Goal: Check status: Check status

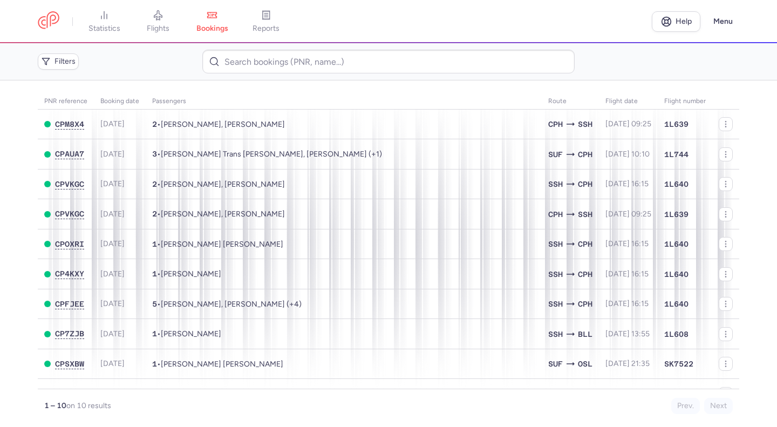
click at [219, 26] on span "bookings" at bounding box center [213, 29] width 32 height 10
drag, startPoint x: 47, startPoint y: 26, endPoint x: 234, endPoint y: 33, distance: 187.5
click at [47, 26] on link at bounding box center [49, 21] width 22 height 20
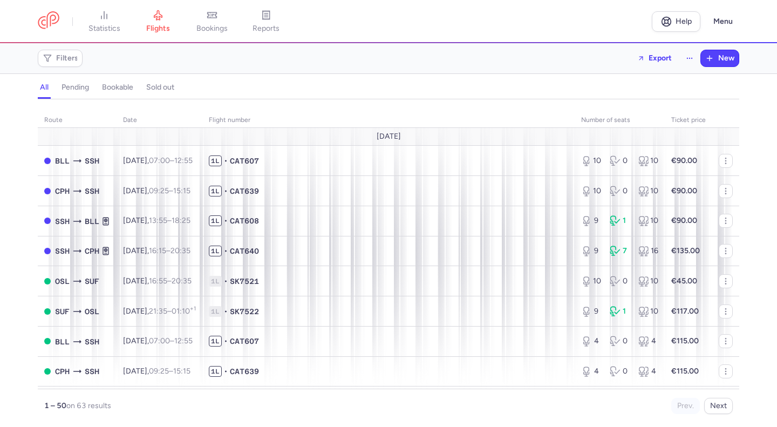
click at [218, 28] on span "bookings" at bounding box center [212, 29] width 31 height 10
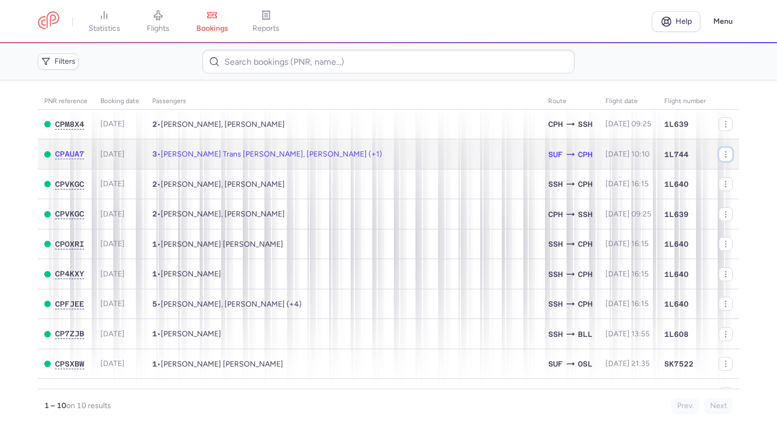
click at [722, 155] on icon "button" at bounding box center [726, 154] width 9 height 9
click at [344, 158] on td "3 • [PERSON_NAME] Trans [PERSON_NAME], [PERSON_NAME] (+1)" at bounding box center [344, 154] width 396 height 30
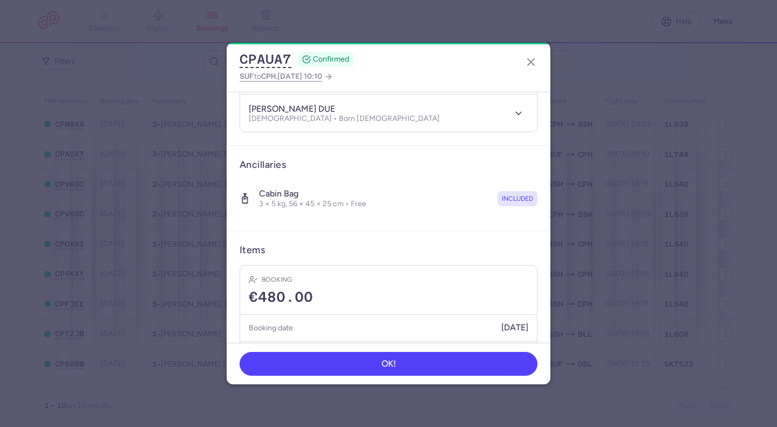
scroll to position [226, 0]
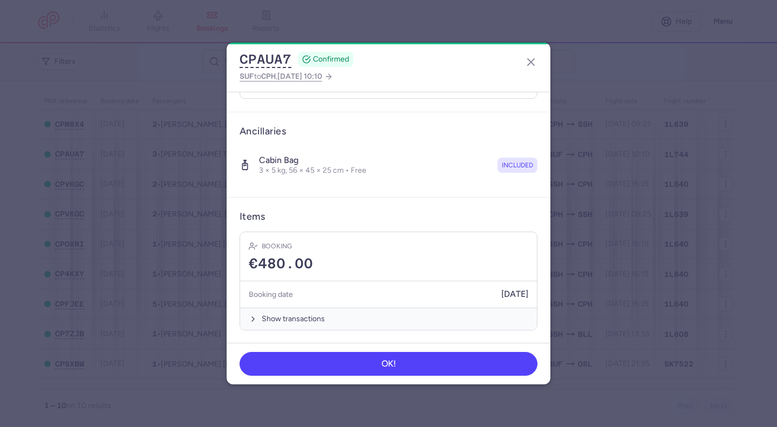
click at [529, 65] on icon "button" at bounding box center [531, 62] width 13 height 13
